Goal: Task Accomplishment & Management: Manage account settings

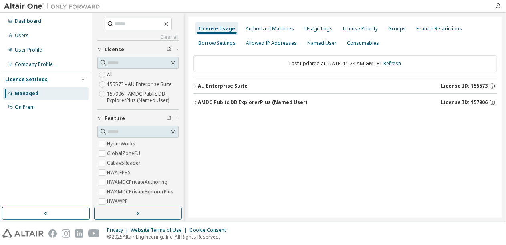
click at [99, 116] on icon "button" at bounding box center [99, 118] width 5 height 5
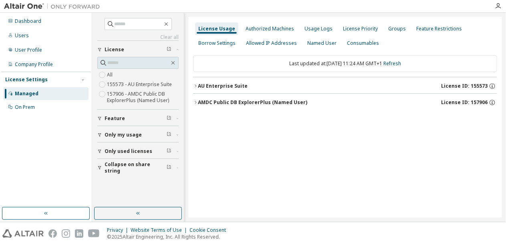
click at [101, 151] on icon "button" at bounding box center [99, 151] width 5 height 5
click at [111, 159] on label "Yes" at bounding box center [112, 164] width 10 height 10
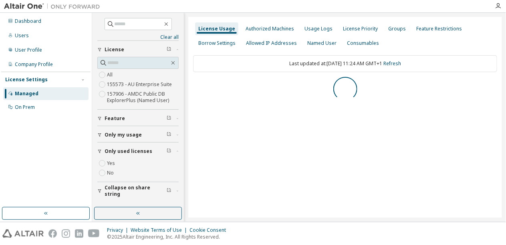
click at [103, 189] on div "button" at bounding box center [100, 191] width 7 height 5
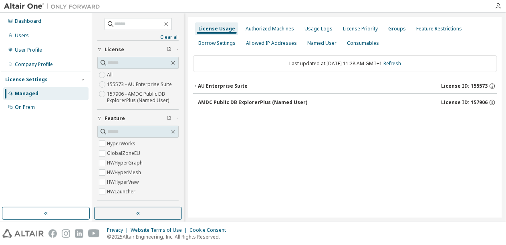
scroll to position [46, 0]
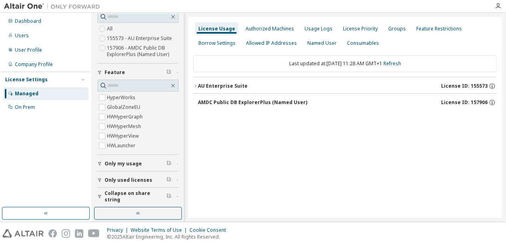
click at [113, 194] on span "Collapse on share string" at bounding box center [136, 196] width 62 height 13
click at [233, 83] on div "AU Enterprise Suite" at bounding box center [223, 86] width 50 height 6
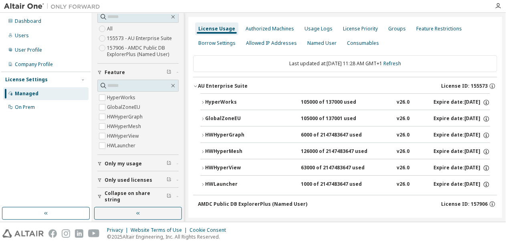
click at [228, 117] on div "GlobalZoneEU" at bounding box center [241, 118] width 72 height 7
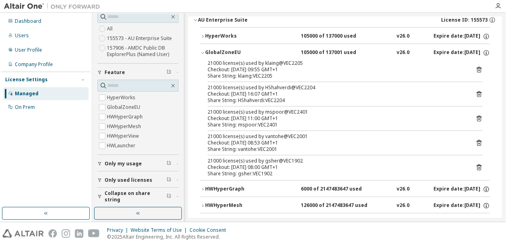
scroll to position [79, 0]
